Goal: Task Accomplishment & Management: Use online tool/utility

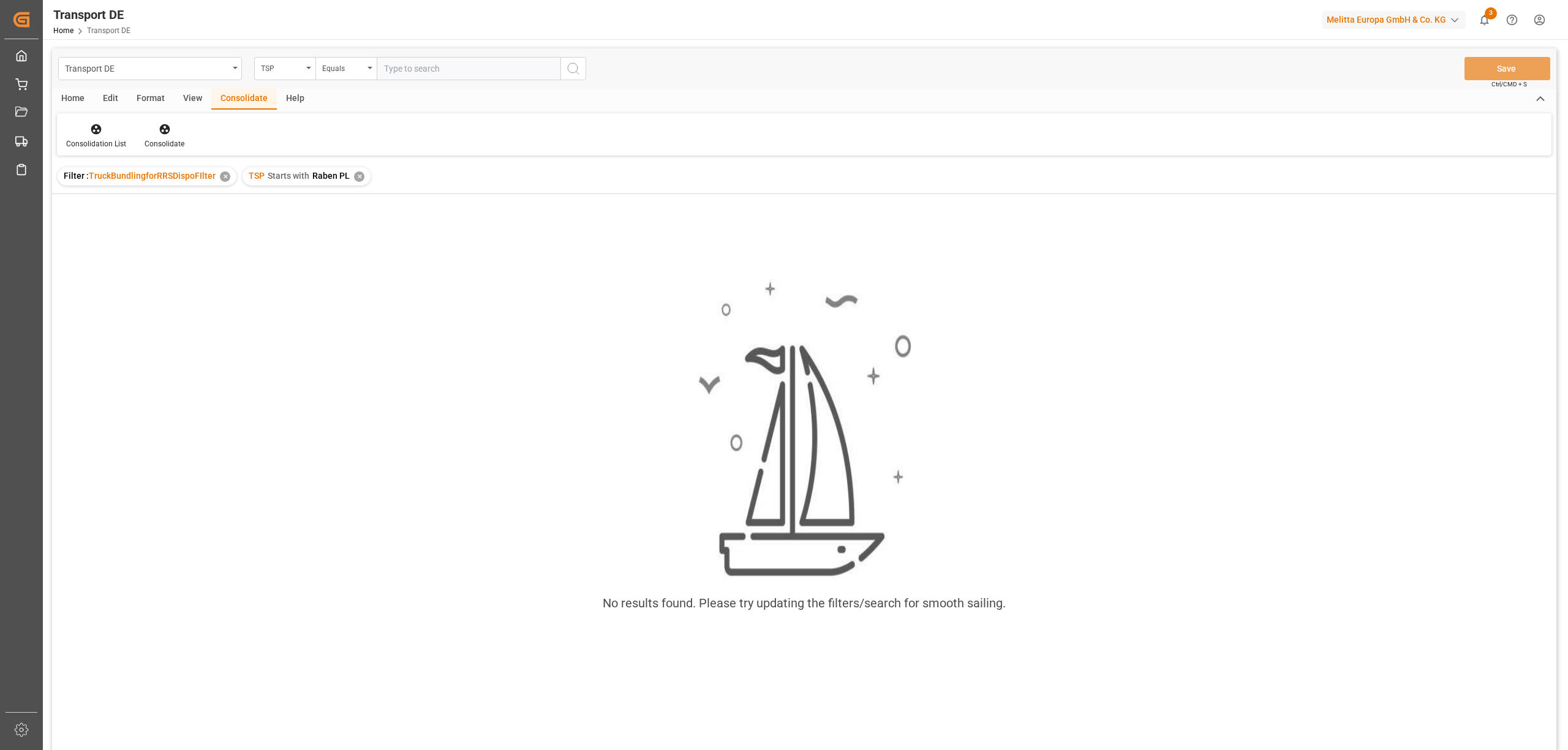
click at [355, 175] on div "✕" at bounding box center [359, 177] width 11 height 11
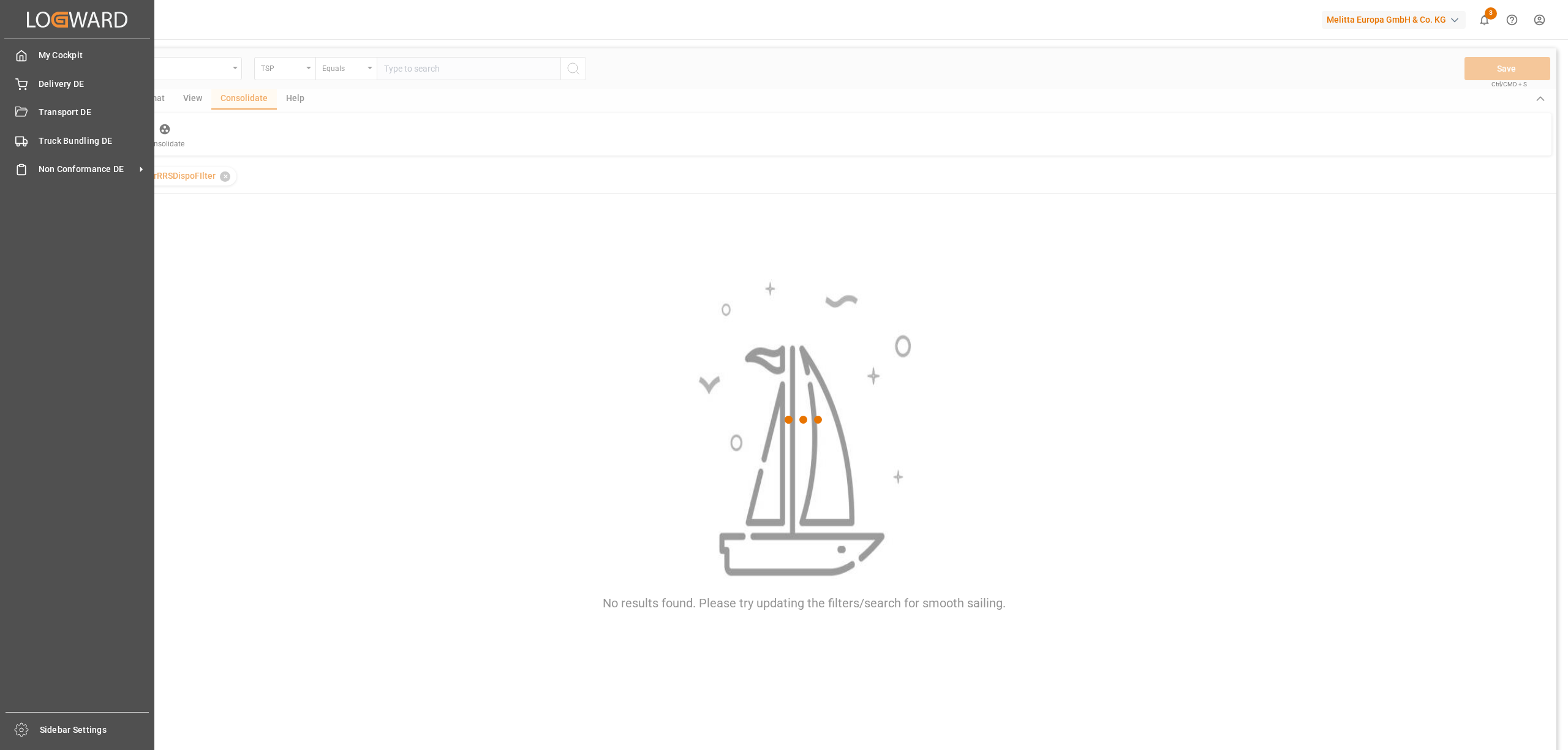
drag, startPoint x: 41, startPoint y: 113, endPoint x: 310, endPoint y: 111, distance: 269.0
click at [41, 113] on span "Transport DE" at bounding box center [93, 113] width 110 height 13
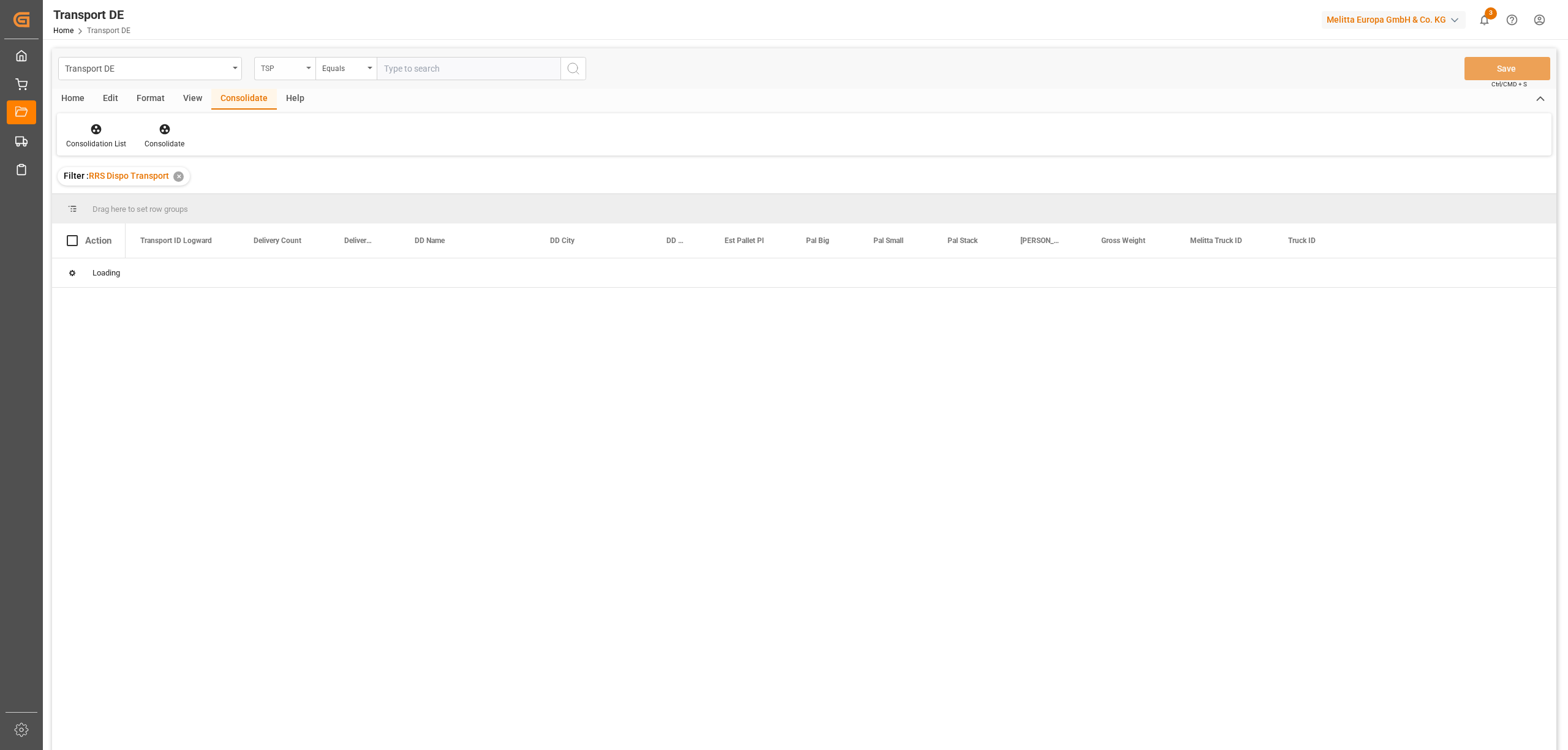
click at [271, 71] on div "TSP" at bounding box center [281, 67] width 41 height 14
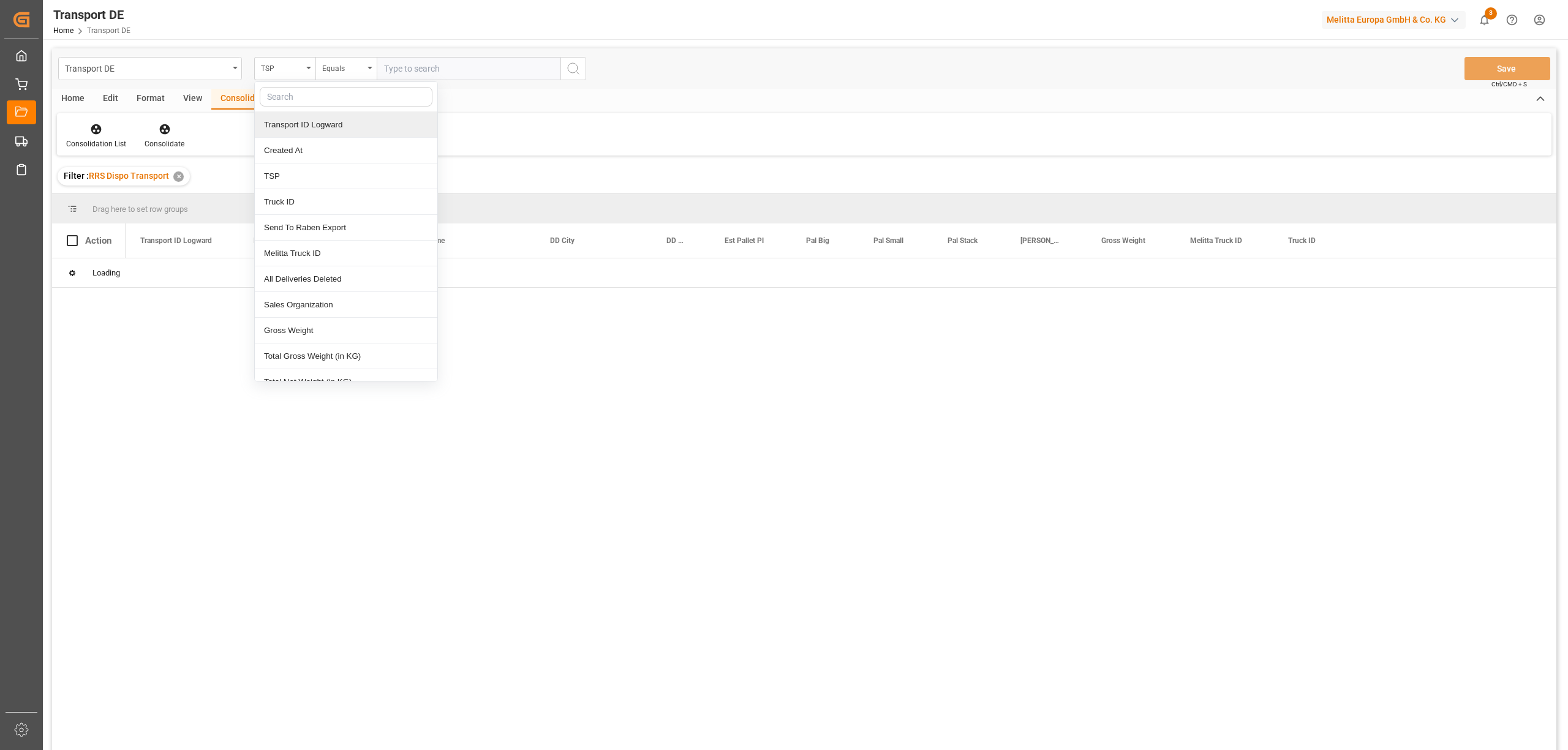
drag, startPoint x: 295, startPoint y: 126, endPoint x: 310, endPoint y: 118, distance: 17.0
click at [297, 125] on div "Transport ID Logward" at bounding box center [346, 125] width 182 height 26
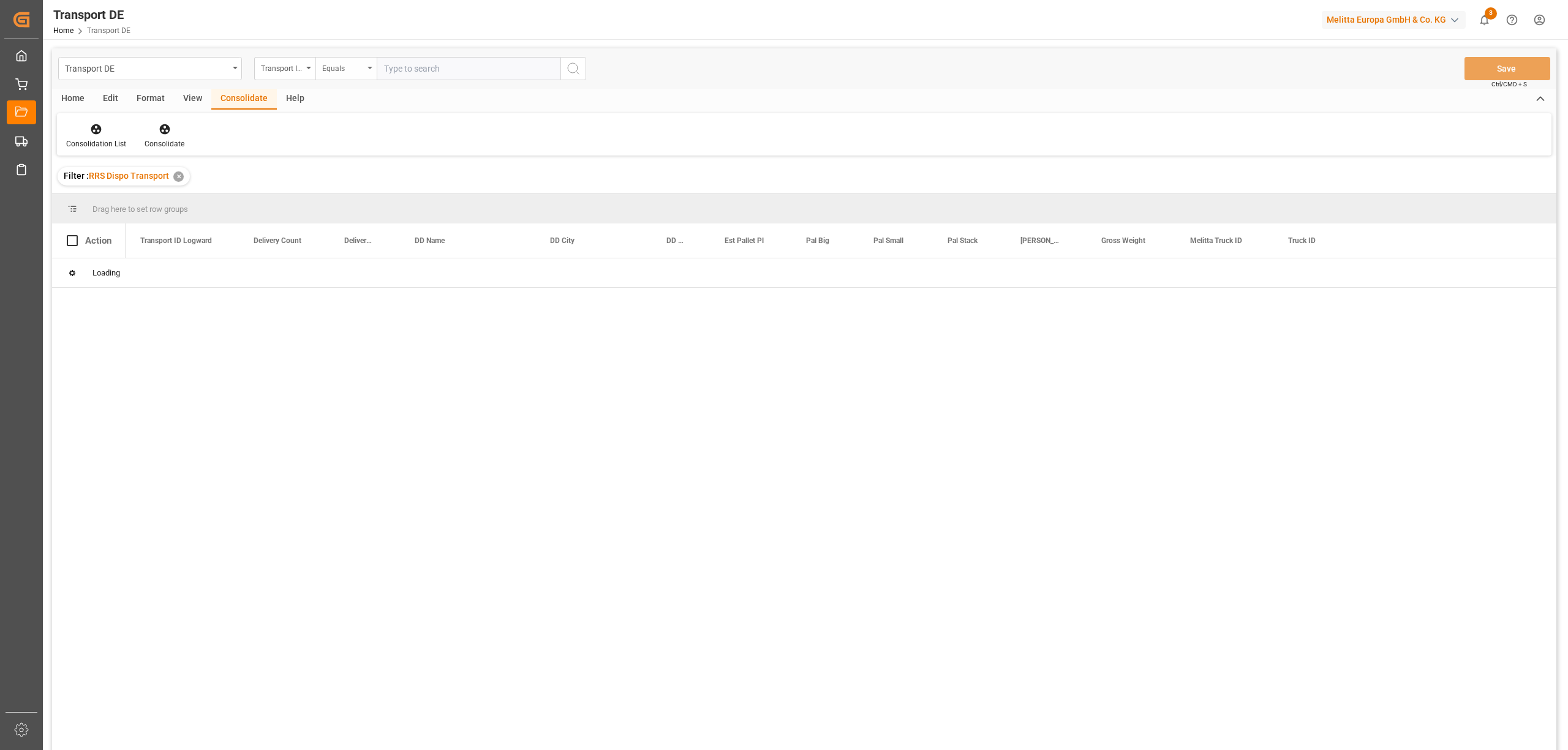
click at [341, 68] on div "Equals" at bounding box center [343, 67] width 41 height 14
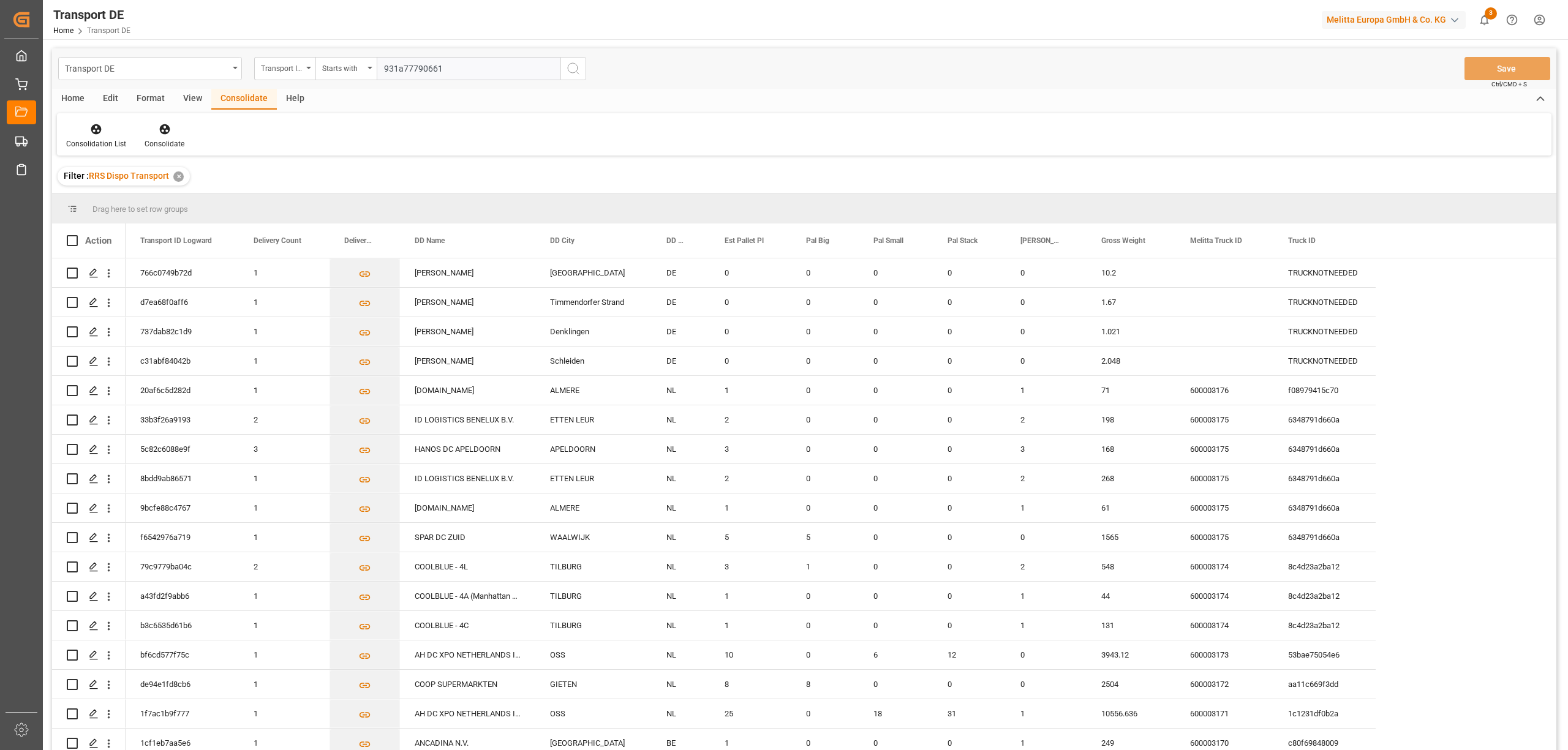
type input "931a77790661"
click at [566, 69] on icon "search button" at bounding box center [573, 68] width 15 height 15
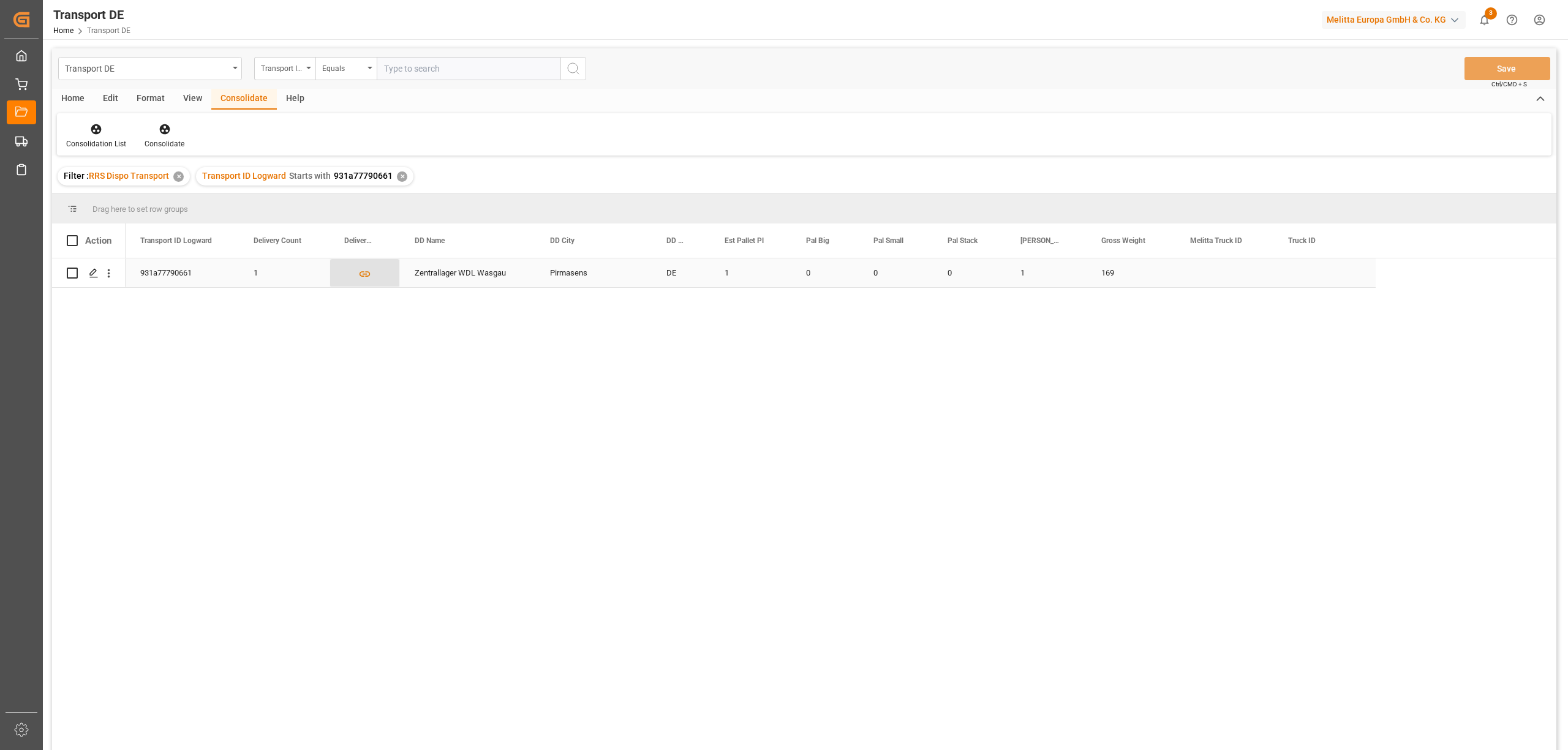
click at [360, 275] on icon "Press SPACE to select this row." at bounding box center [365, 274] width 11 height 6
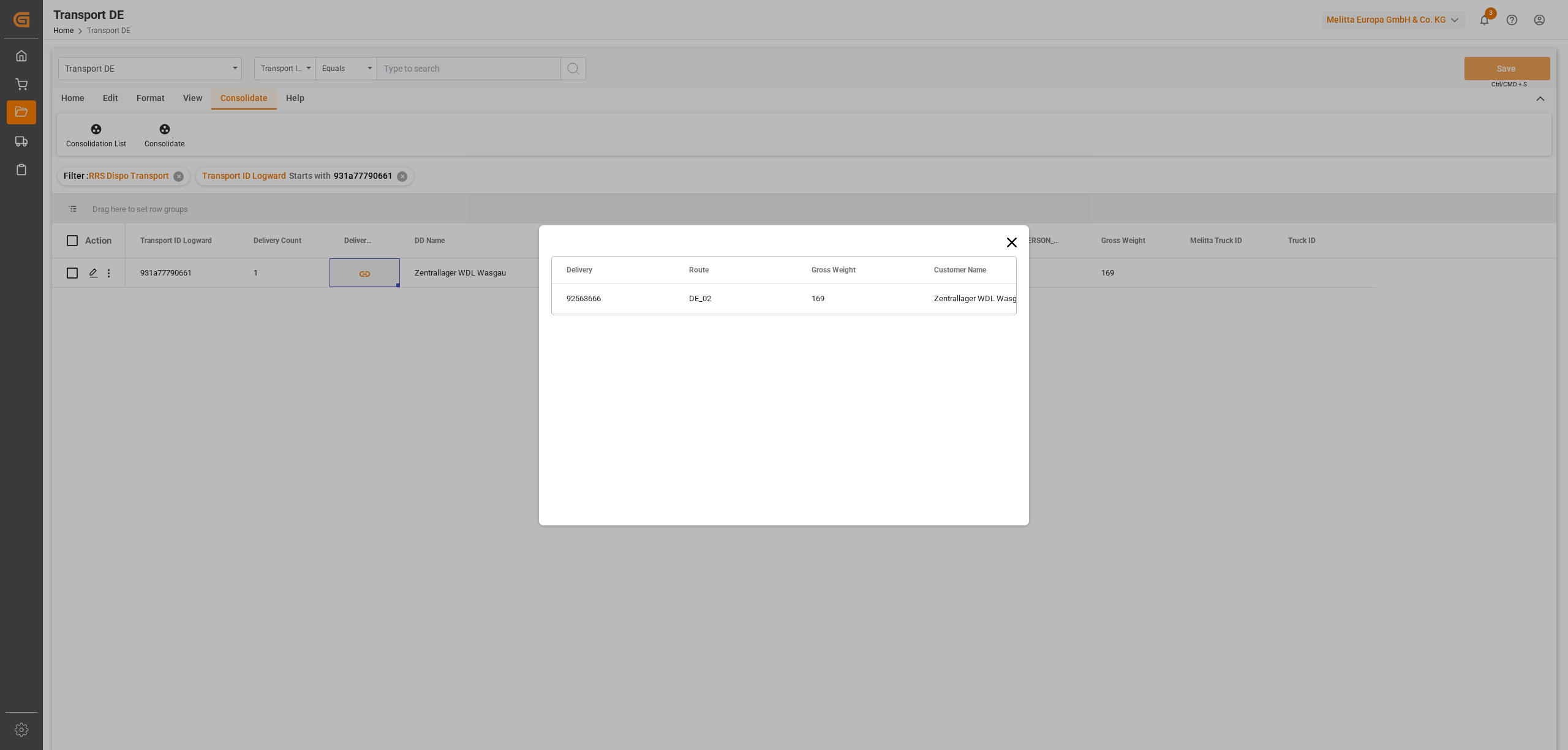
click at [1017, 241] on icon at bounding box center [1012, 242] width 17 height 17
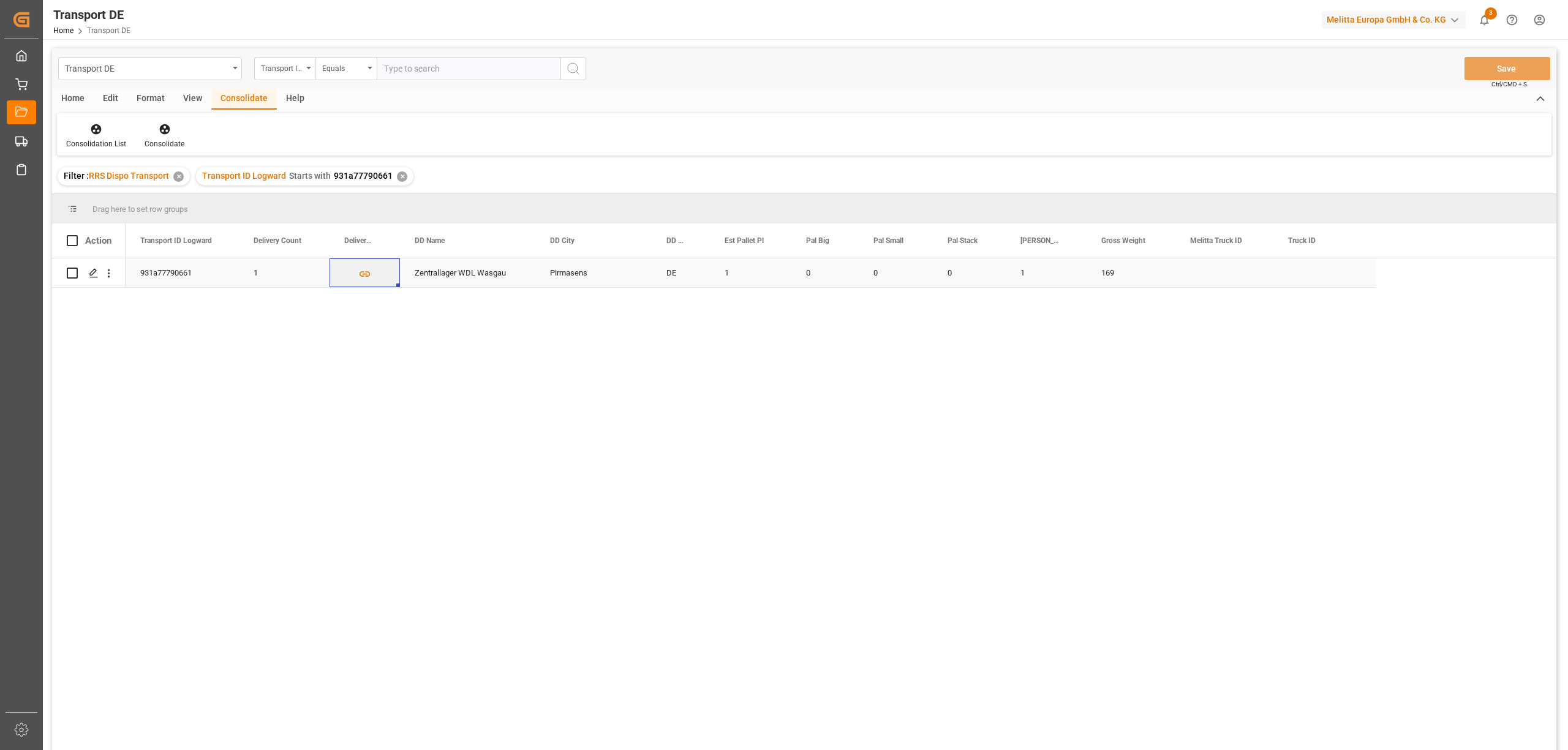
click at [75, 274] on input "Press Space to toggle row selection (unchecked)" at bounding box center [72, 273] width 11 height 11
checkbox input "true"
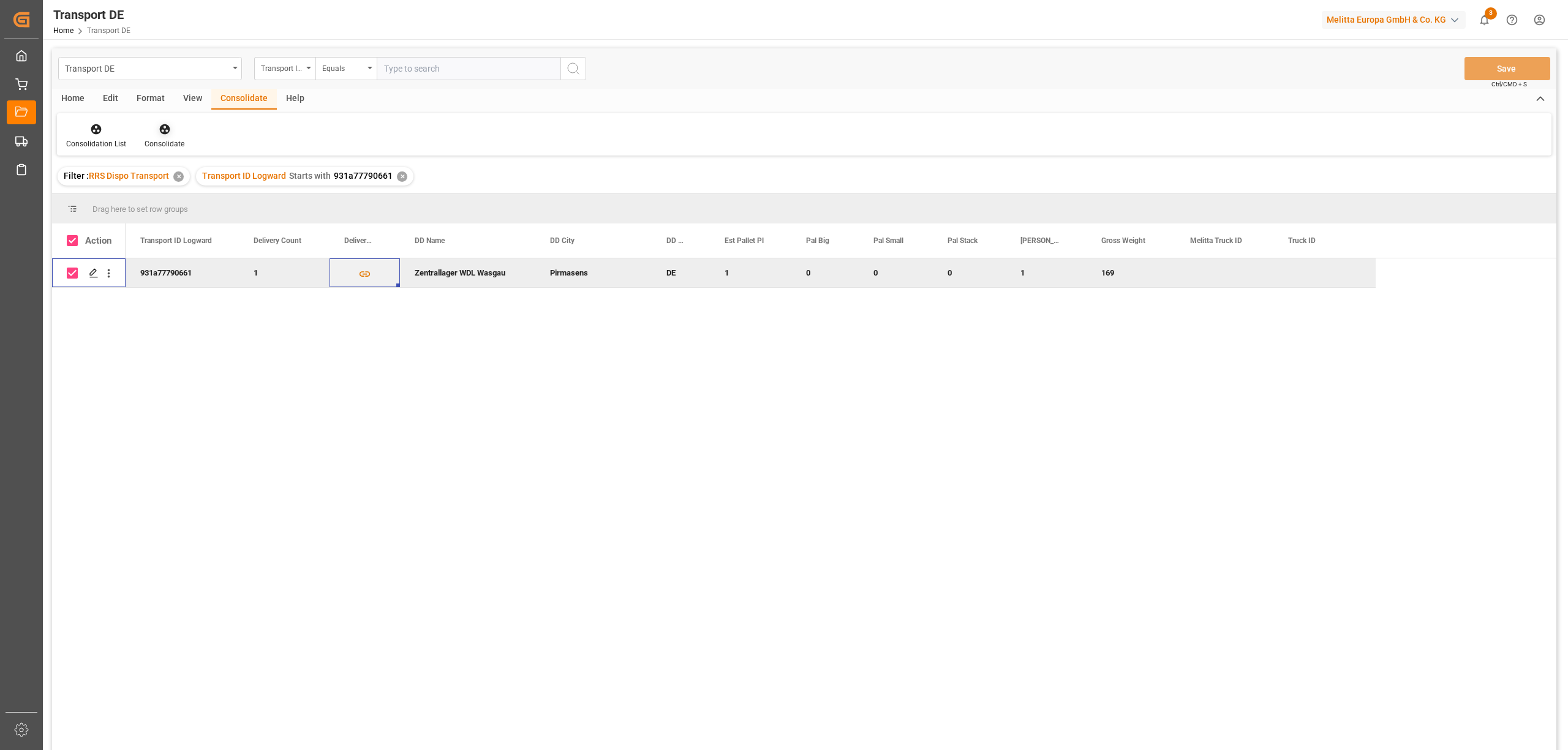
click at [160, 129] on icon at bounding box center [165, 130] width 11 height 11
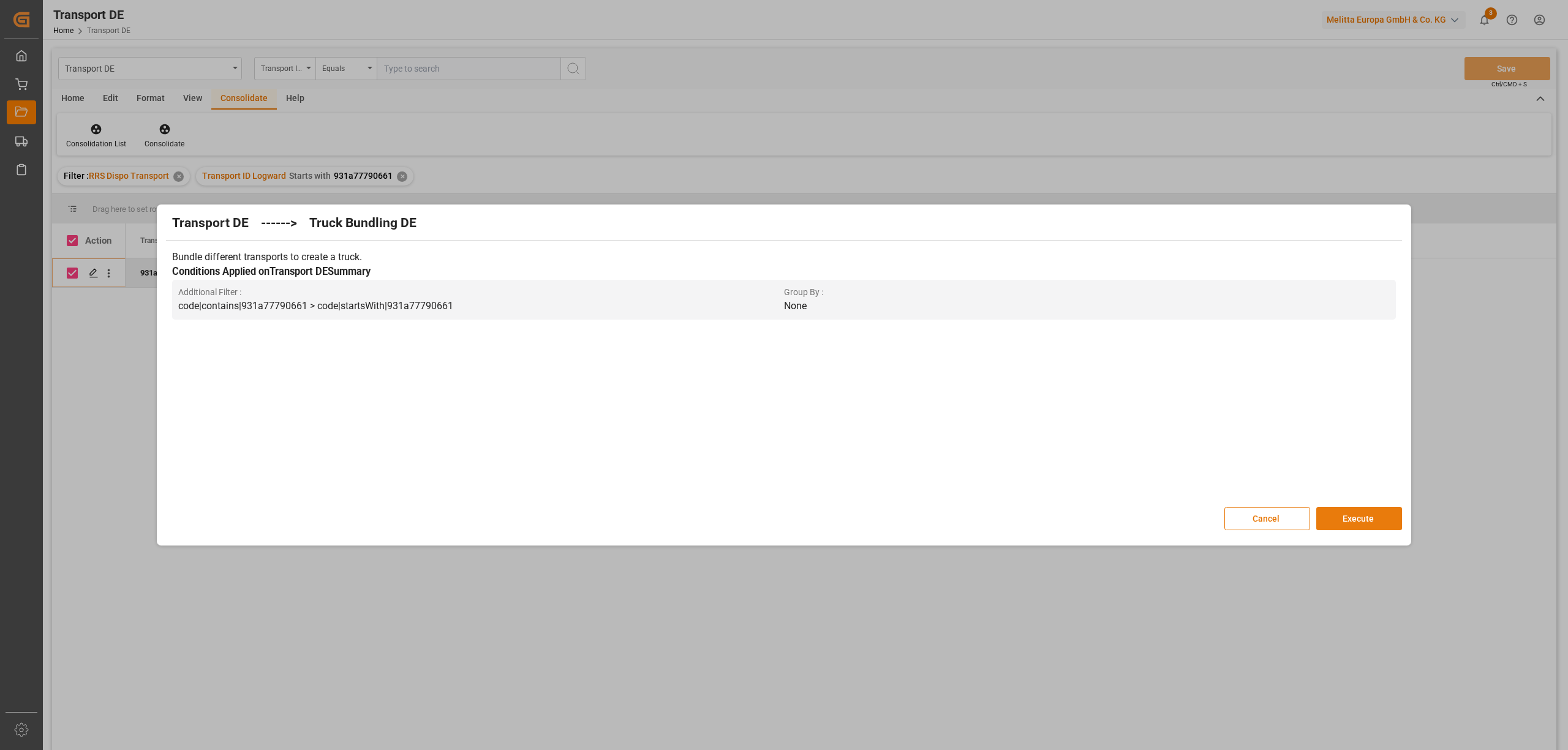
click at [1362, 511] on button "Execute" at bounding box center [1359, 519] width 85 height 24
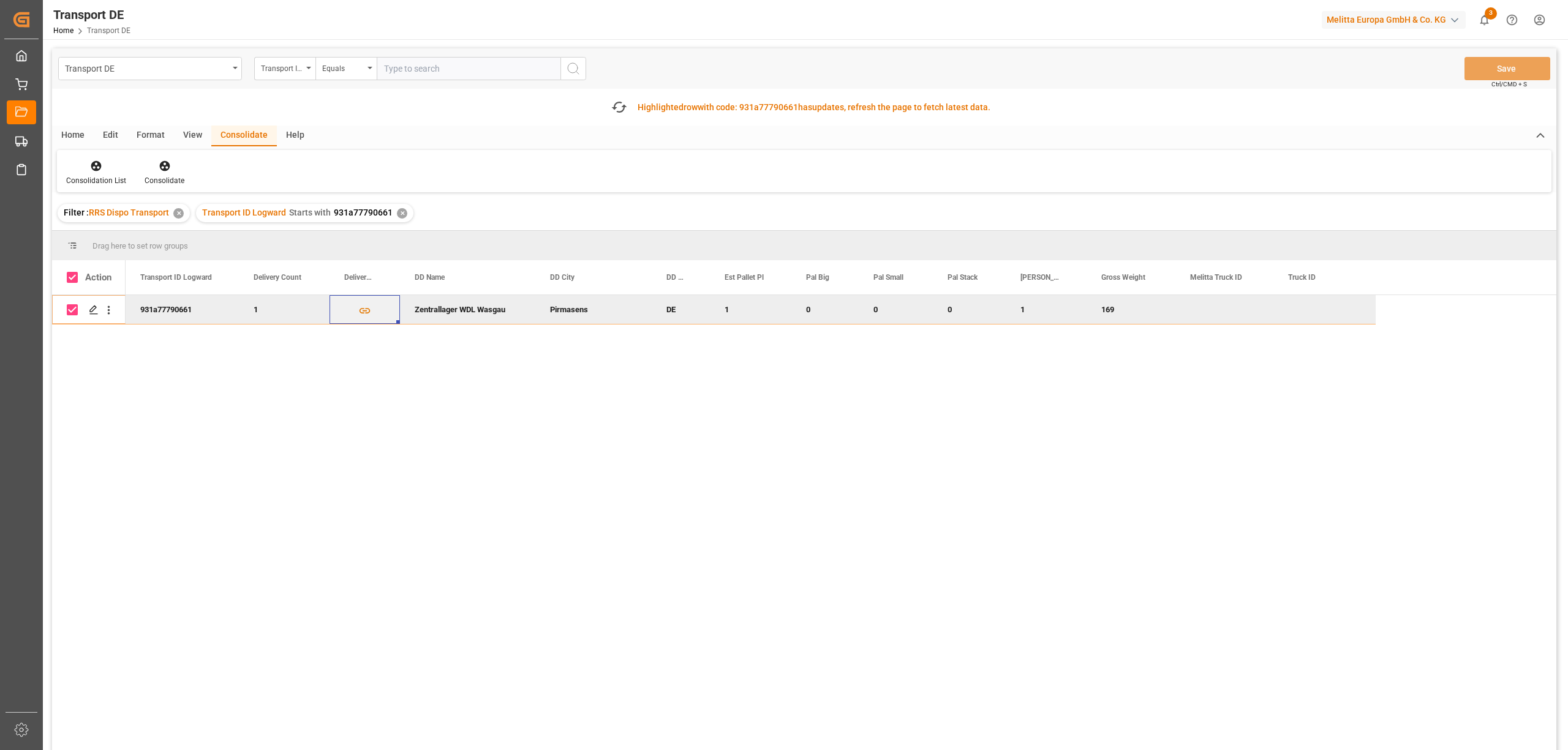
drag, startPoint x: 95, startPoint y: 168, endPoint x: 110, endPoint y: 191, distance: 27.5
click at [94, 168] on icon at bounding box center [96, 166] width 11 height 11
click at [147, 234] on div "Transport DE Transport ID Logward Equals Save Ctrl/CMD + S Fetch latest updates…" at bounding box center [804, 434] width 1505 height 771
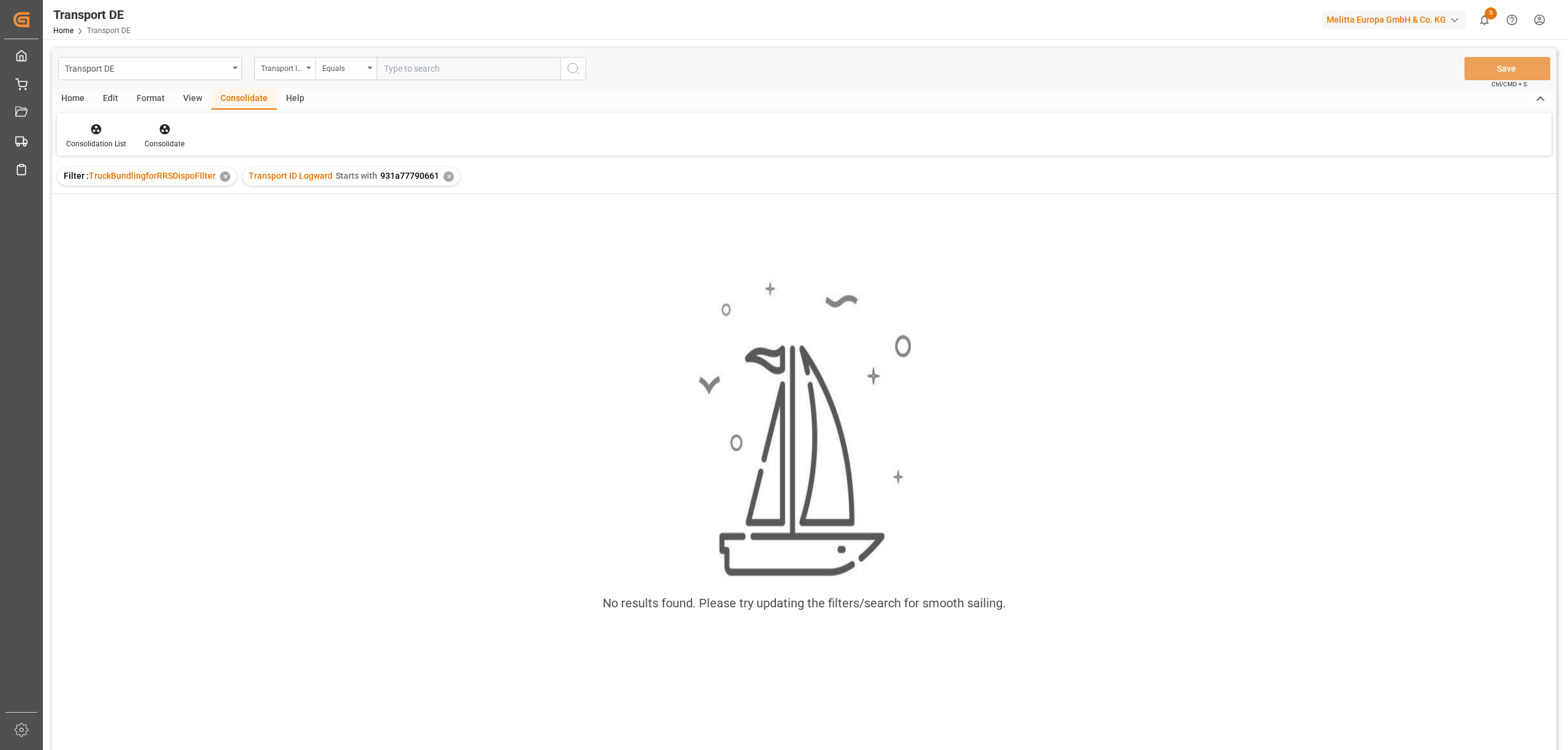
click at [449, 175] on div "✕" at bounding box center [449, 177] width 11 height 11
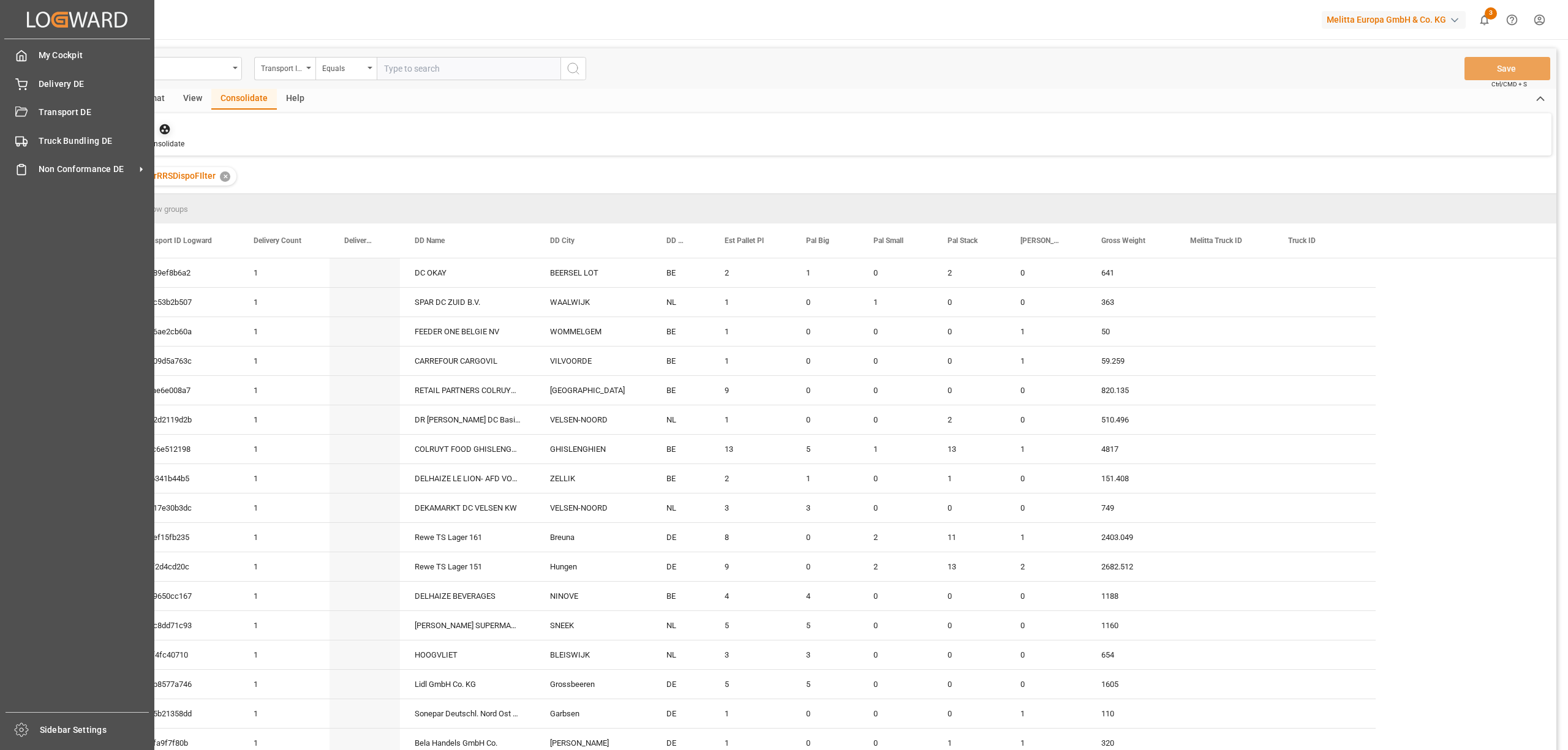
click at [27, 111] on icon at bounding box center [21, 112] width 12 height 10
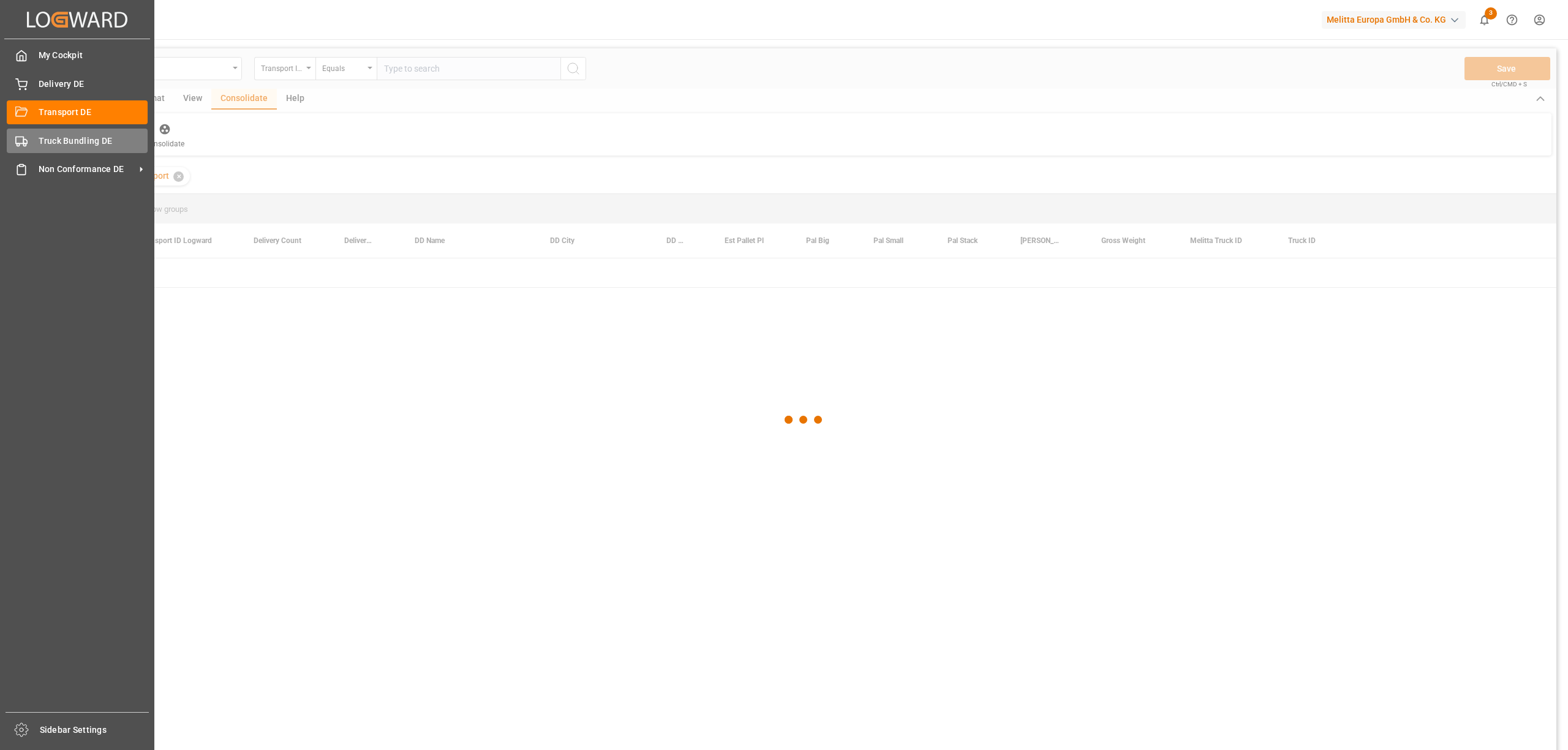
click at [77, 142] on span "Truck Bundling DE" at bounding box center [93, 141] width 110 height 13
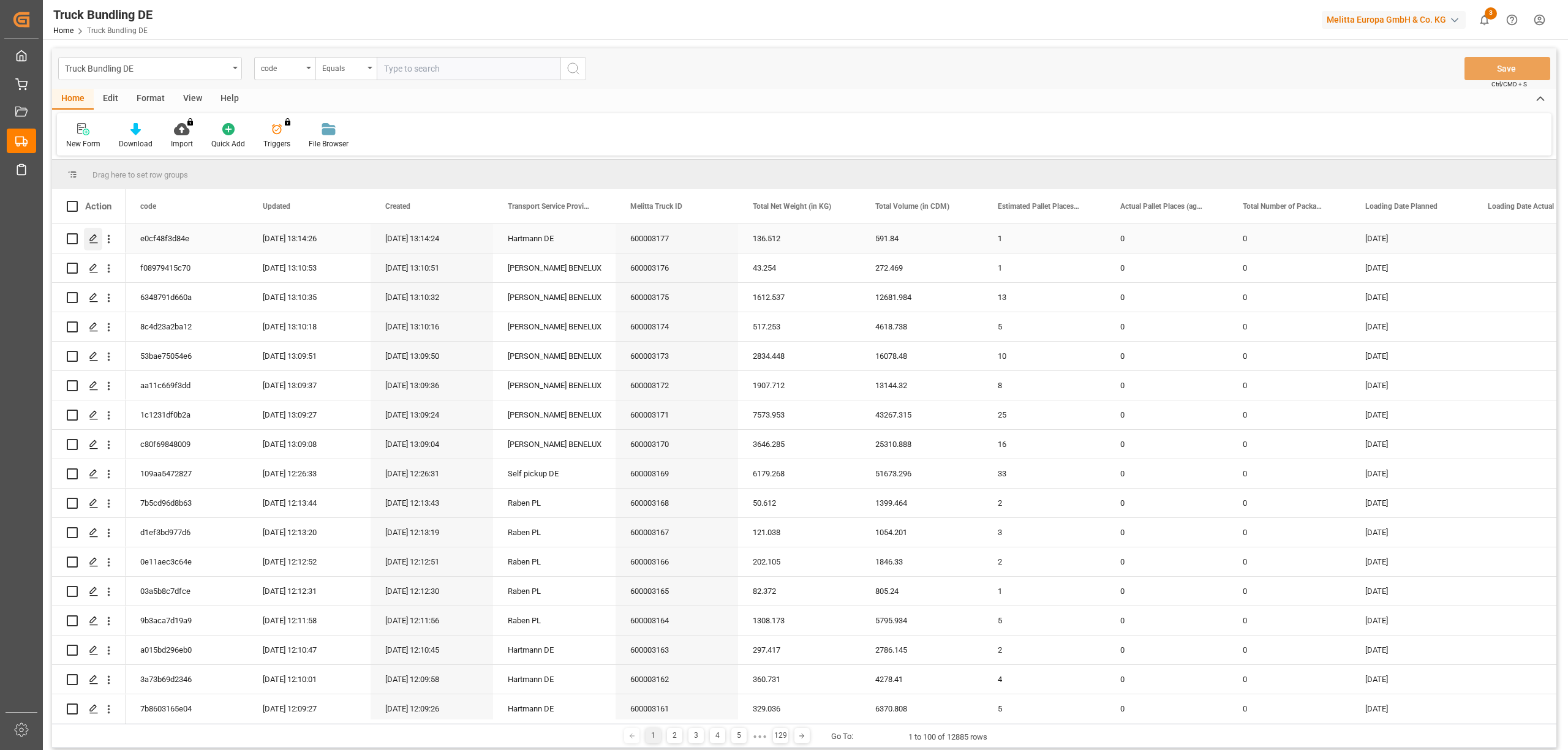
click at [93, 238] on icon "Press SPACE to select this row." at bounding box center [94, 239] width 10 height 10
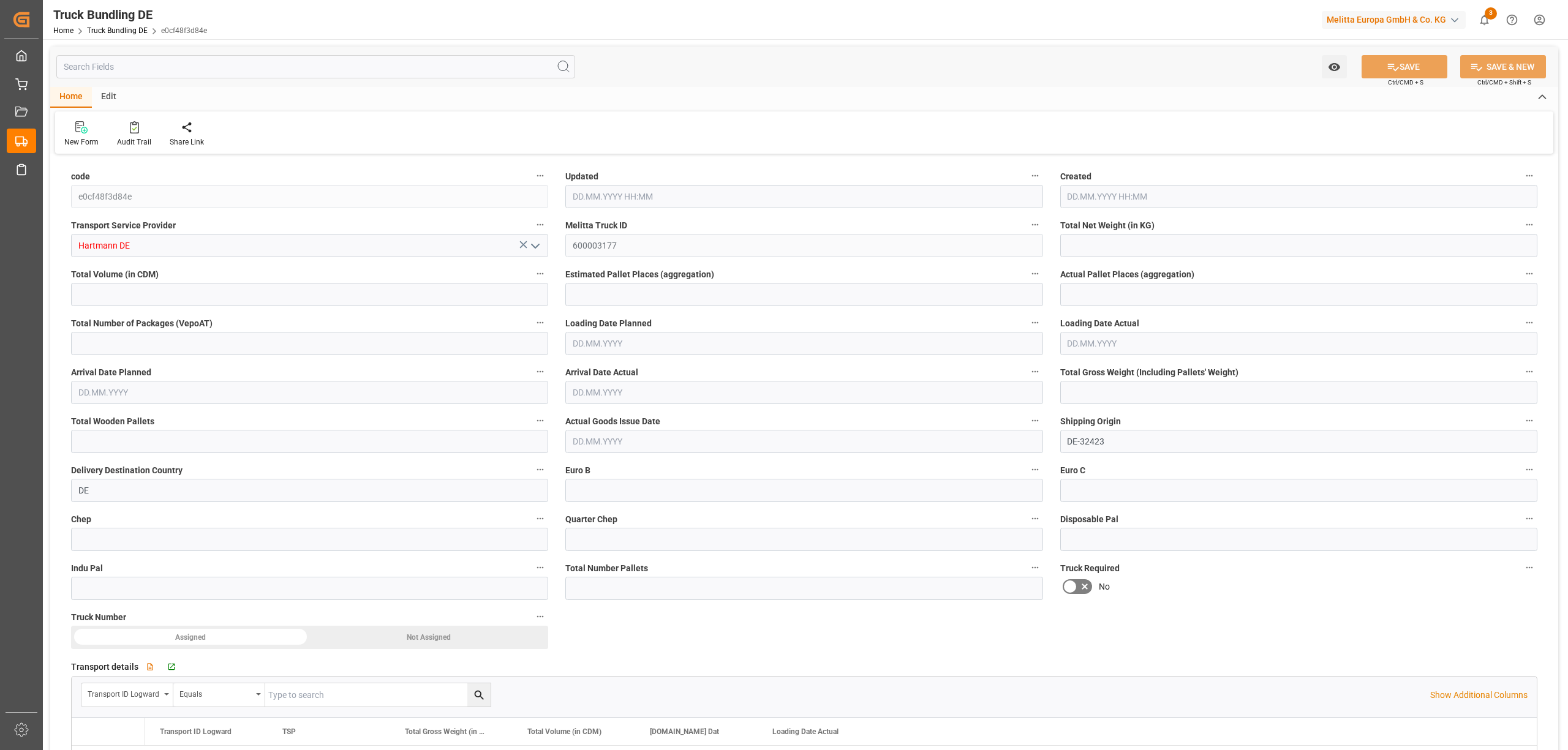
type input "136.512"
type input "591.84"
type input "1"
type input "0"
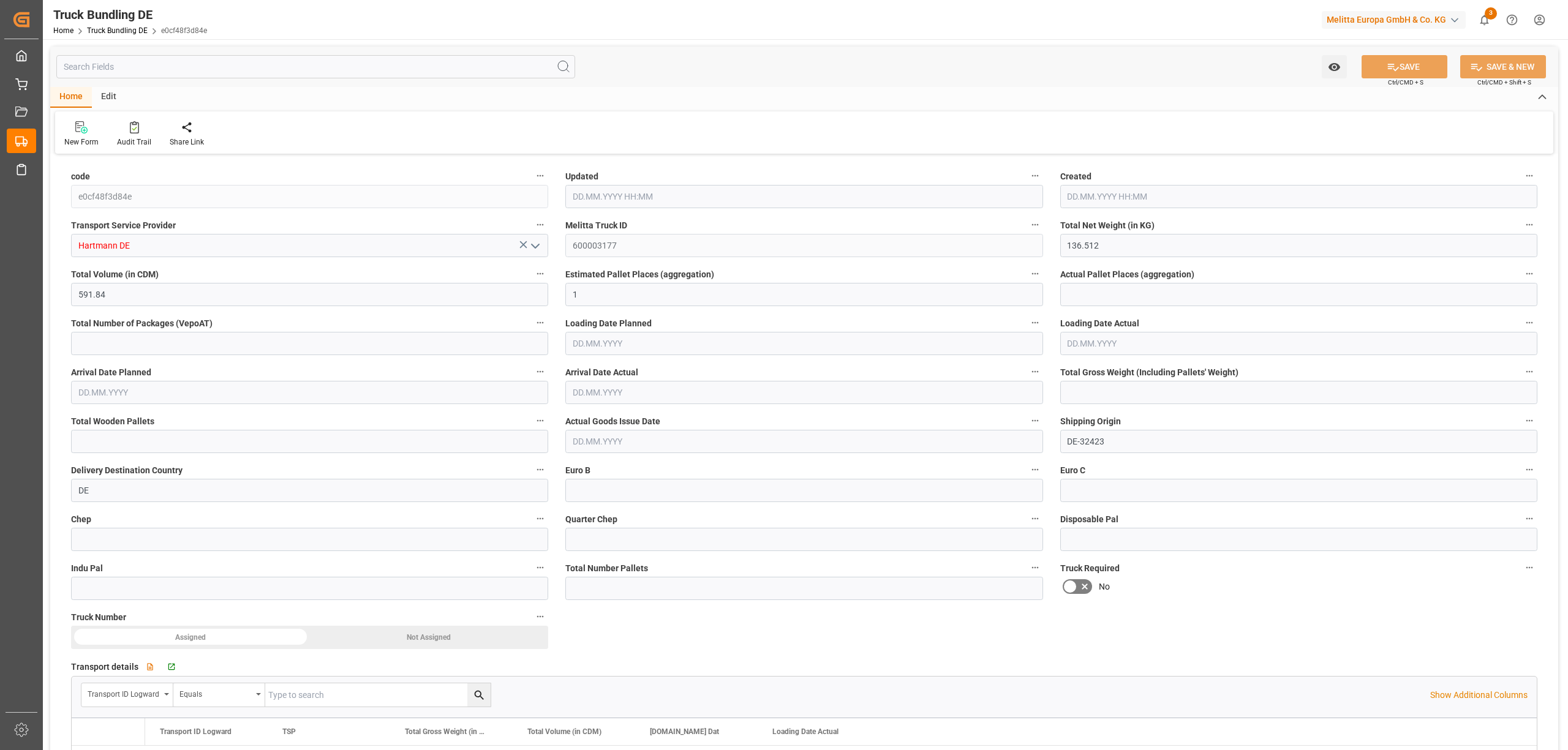
type input "169"
type input "1"
type input "0"
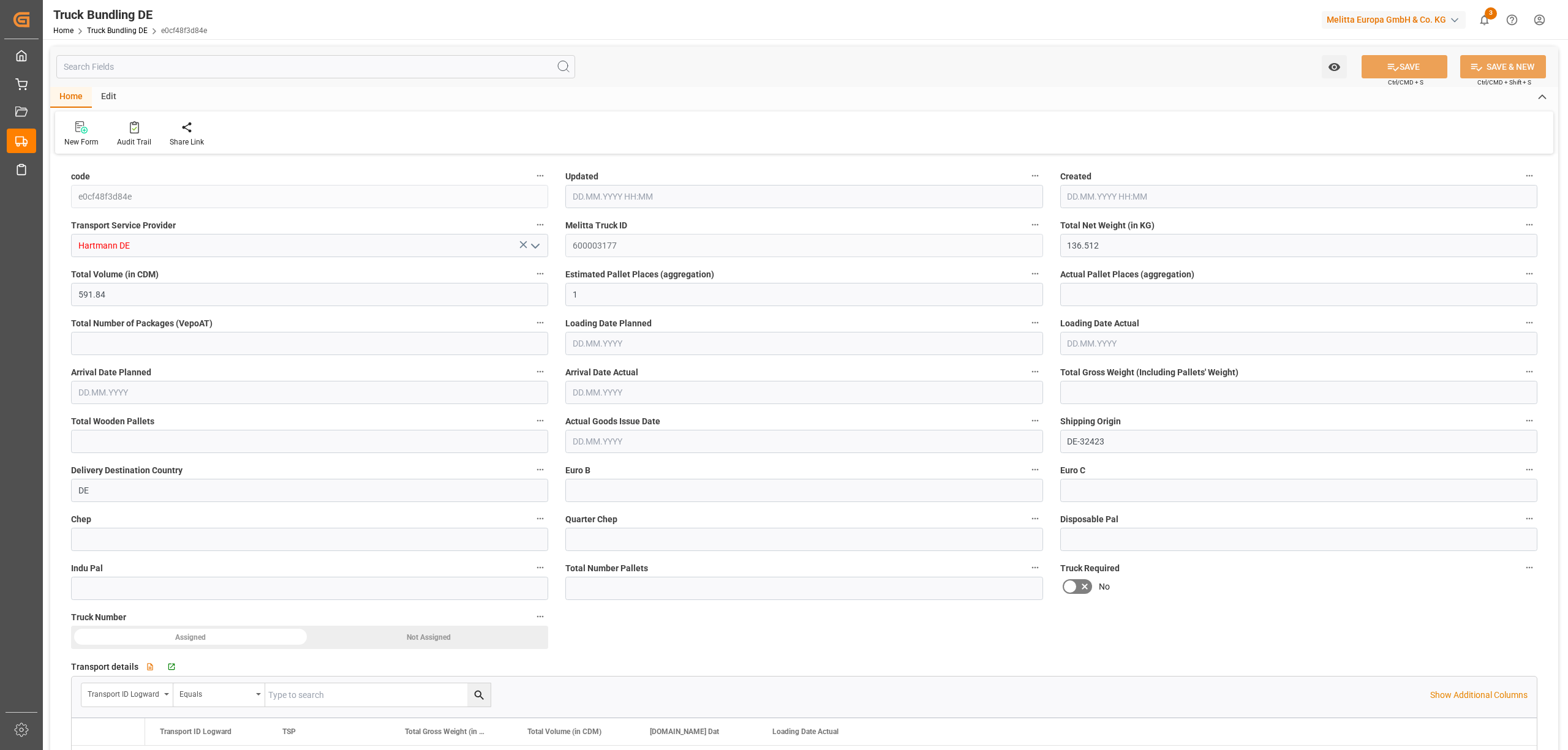
type input "0"
type input "[DATE] 13:14"
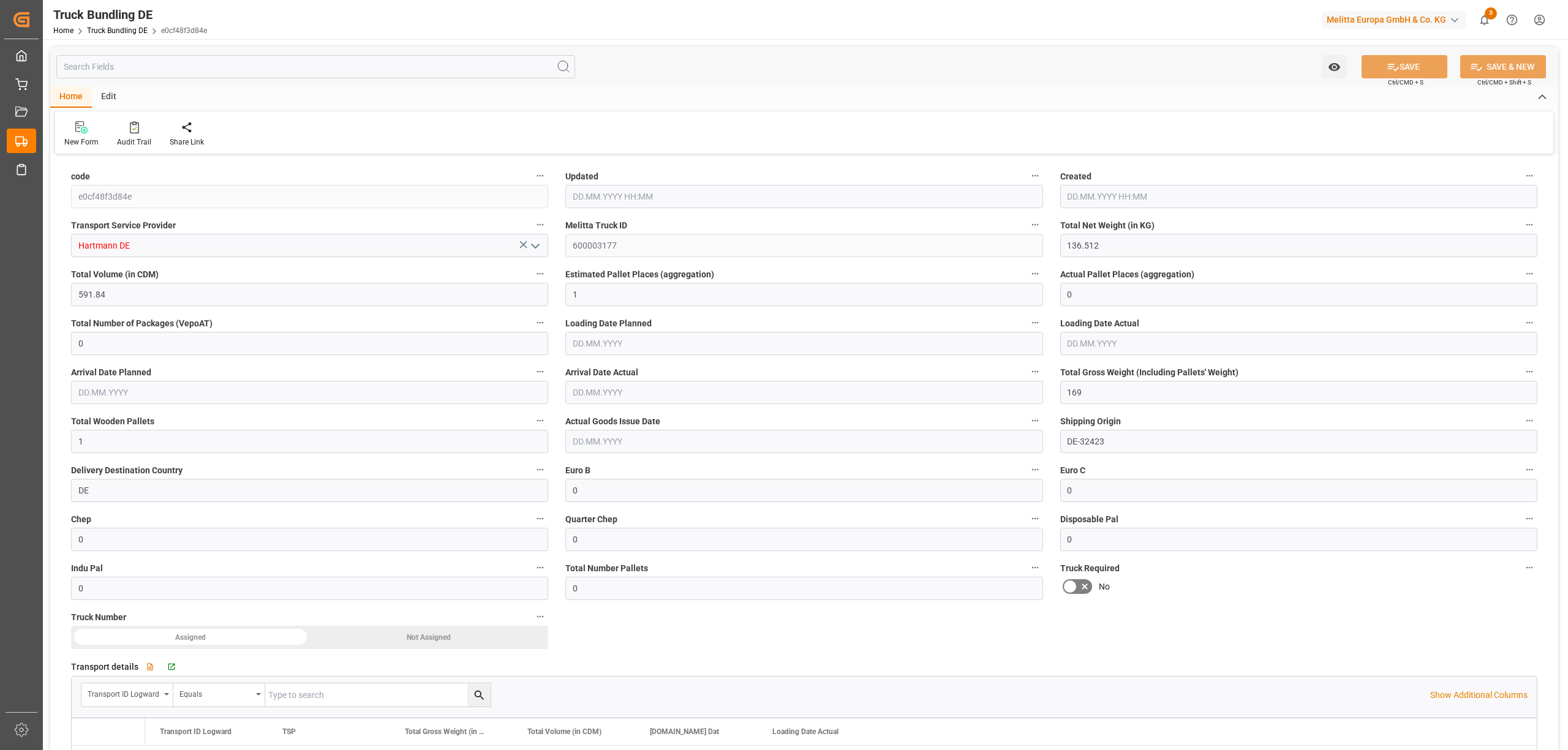
type input "[DATE] 13:14"
type input "[DATE]"
type input "136.512"
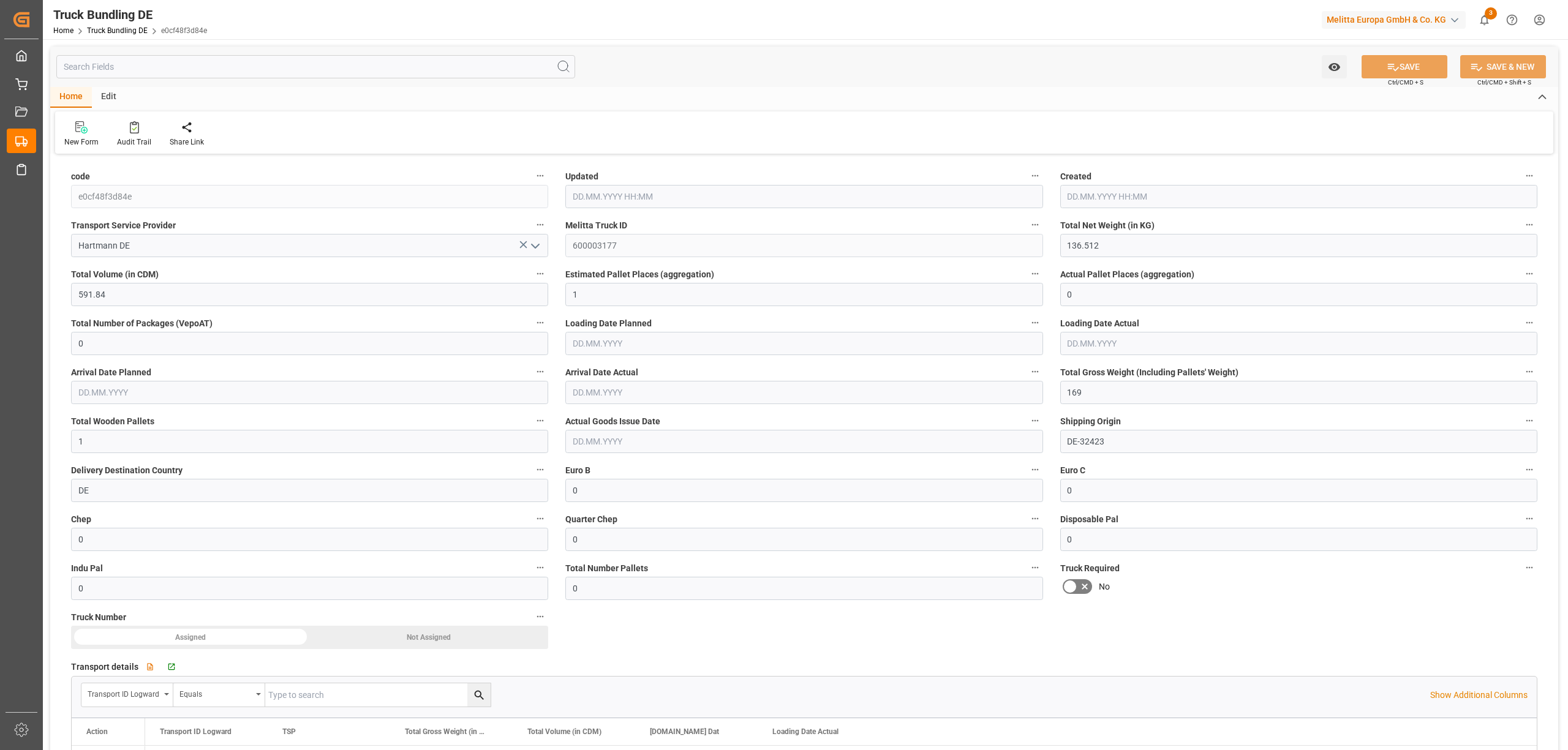
type input "591.84"
type input "1"
type input "0"
type input "169"
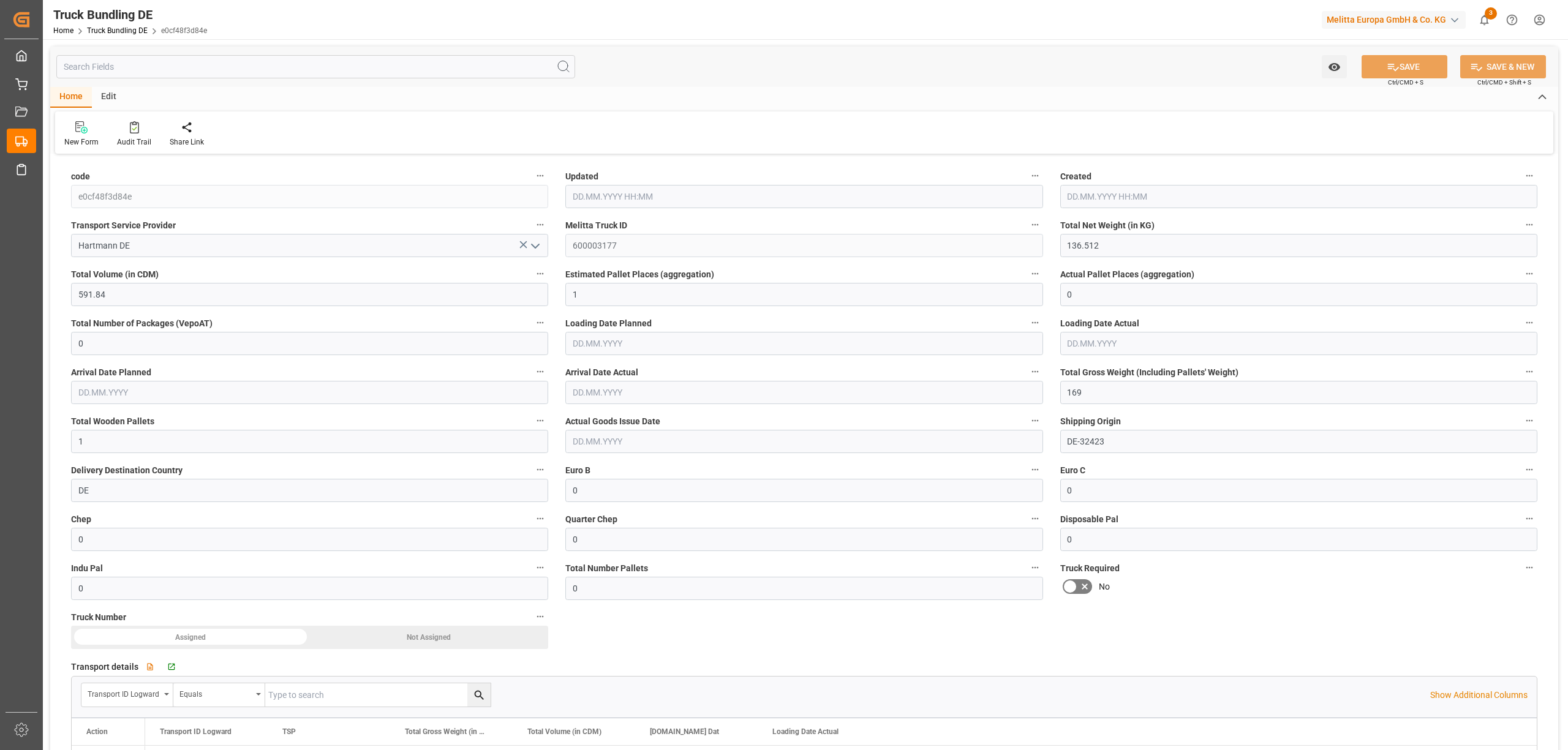
type input "1"
type input "0"
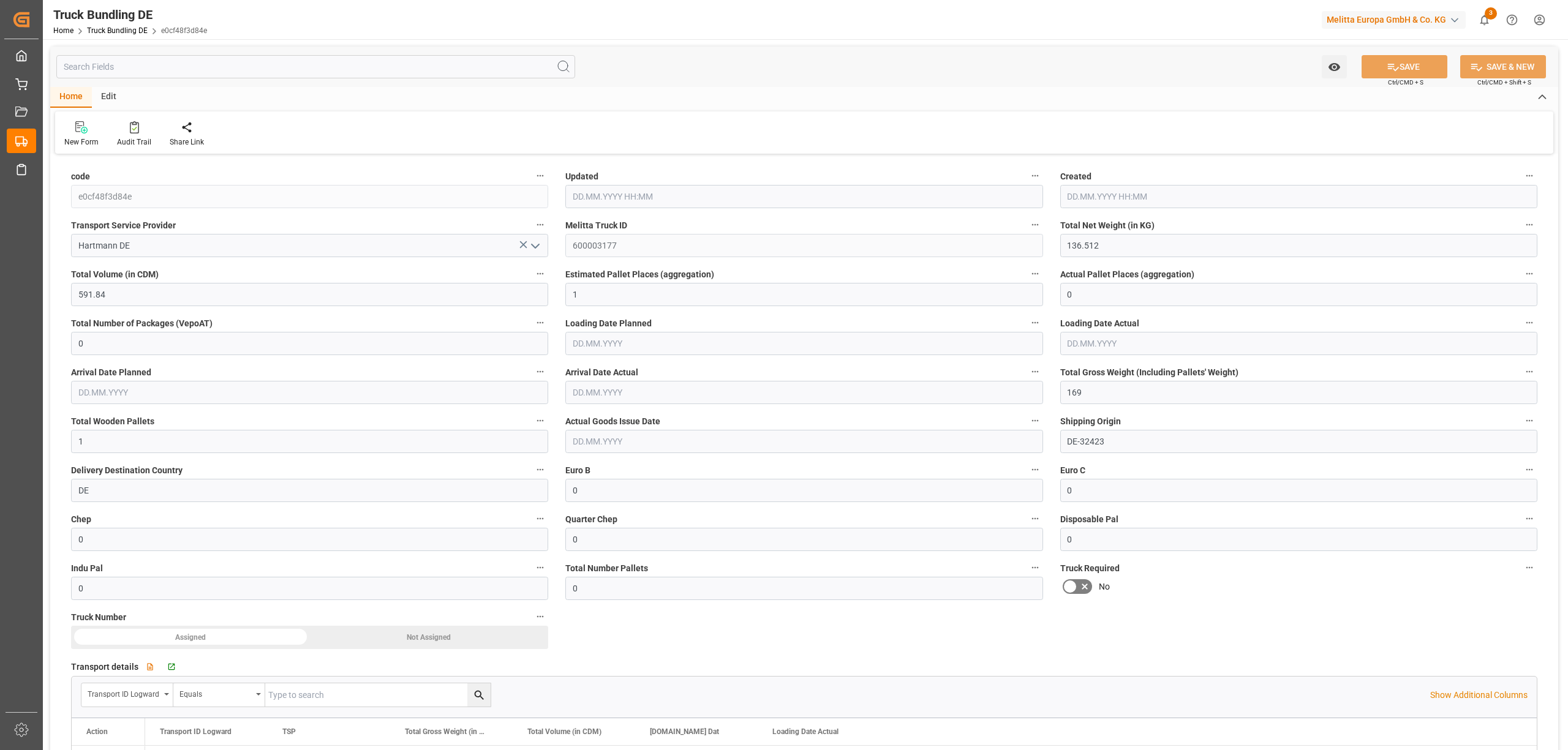
type input "0"
type input "[DATE] 13:14"
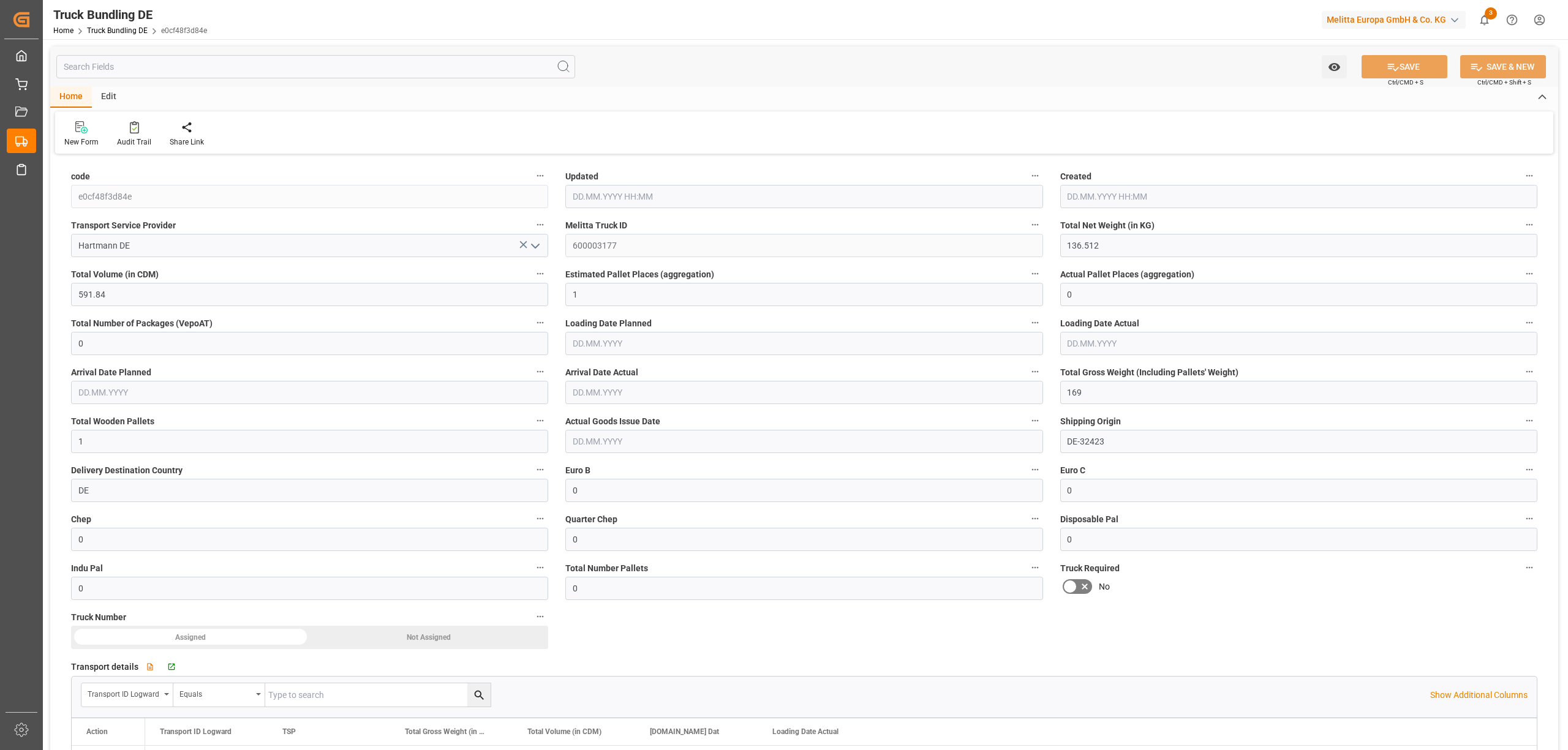
type input "[DATE]"
